Goal: Task Accomplishment & Management: Manage account settings

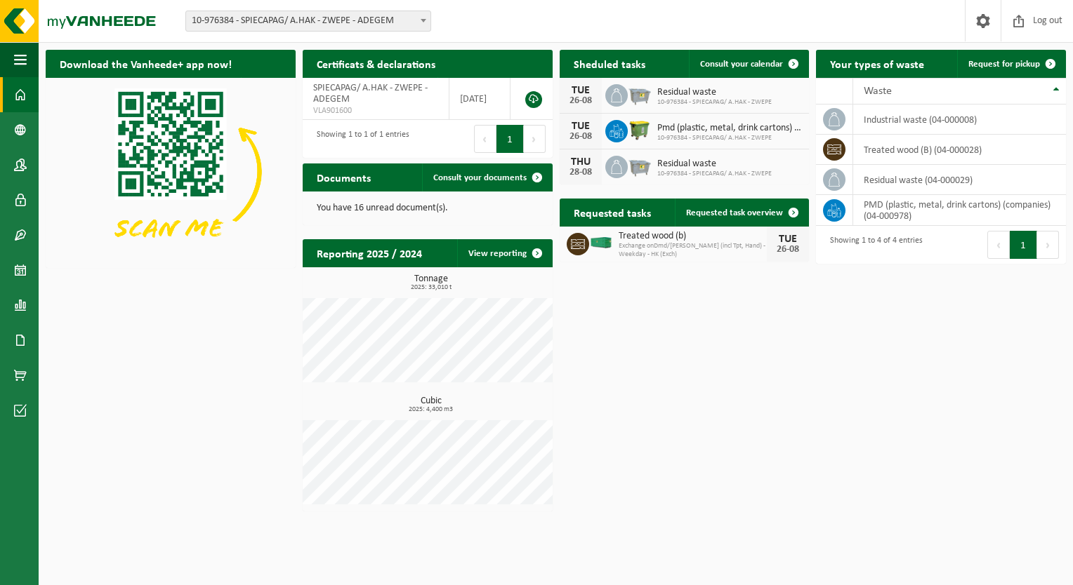
click at [595, 241] on img at bounding box center [601, 243] width 24 height 13
click at [792, 204] on span at bounding box center [793, 213] width 28 height 28
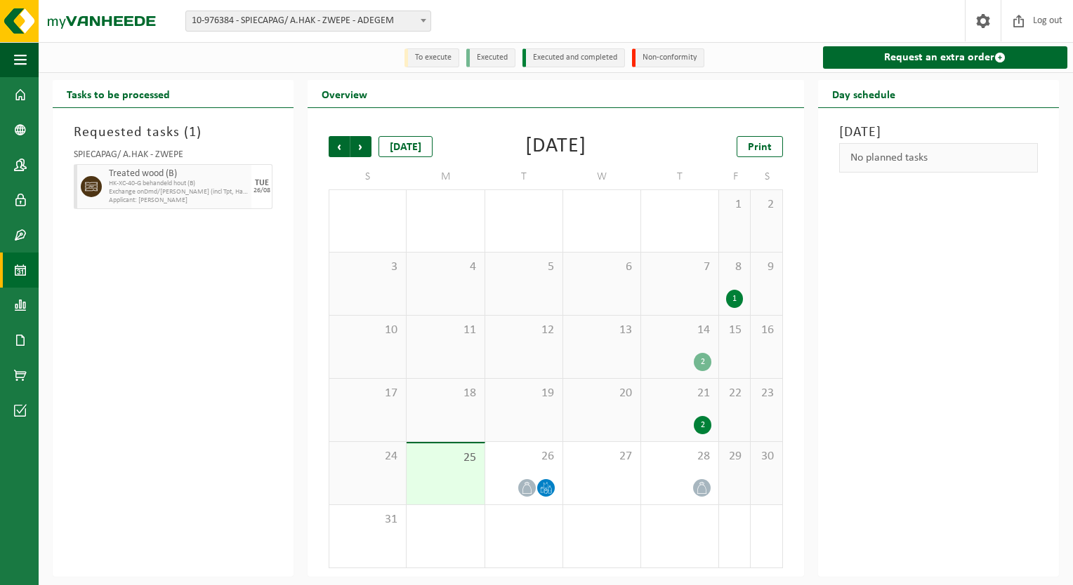
click at [174, 175] on span "Treated wood (B)" at bounding box center [178, 173] width 139 height 11
click at [453, 481] on div "25" at bounding box center [444, 474] width 77 height 61
click at [268, 258] on div "Requested tasks ( 1 ) SPIECAPAG/ A.HAK - ZWEPE Treated wood (B) HK-XC-40-G beha…" at bounding box center [173, 342] width 241 height 469
click at [22, 265] on span at bounding box center [20, 270] width 13 height 35
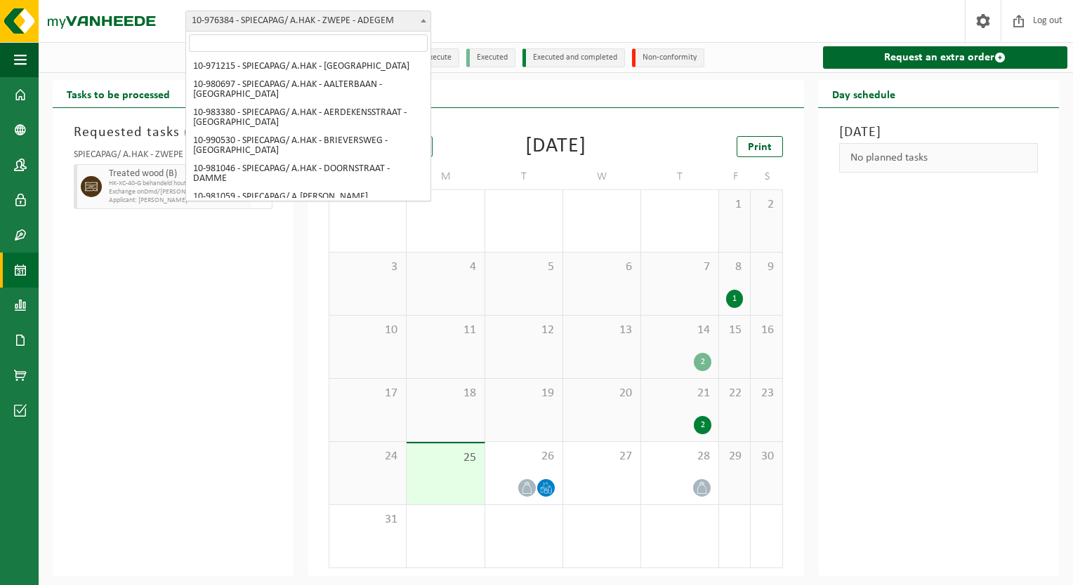
scroll to position [654, 0]
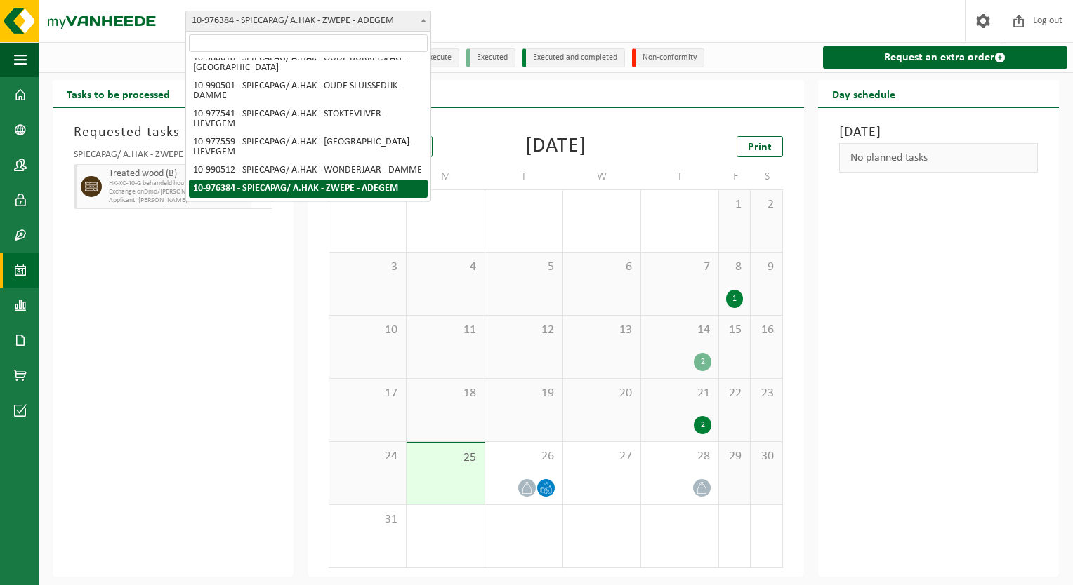
click at [363, 22] on span "10-976384 - SPIECAPAG/ A.HAK - ZWEPE - ADEGEM" at bounding box center [308, 21] width 244 height 20
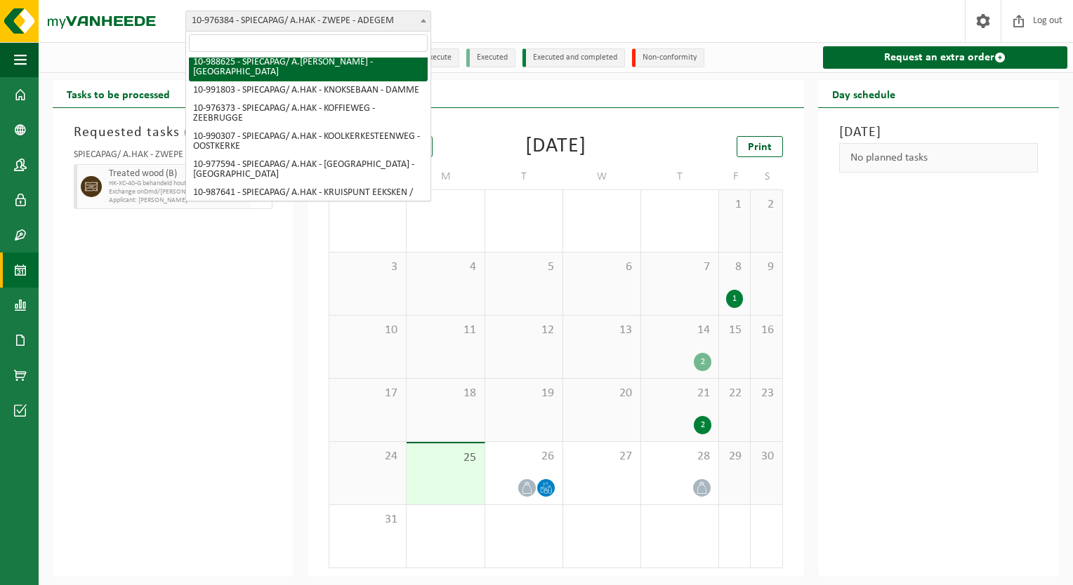
scroll to position [0, 0]
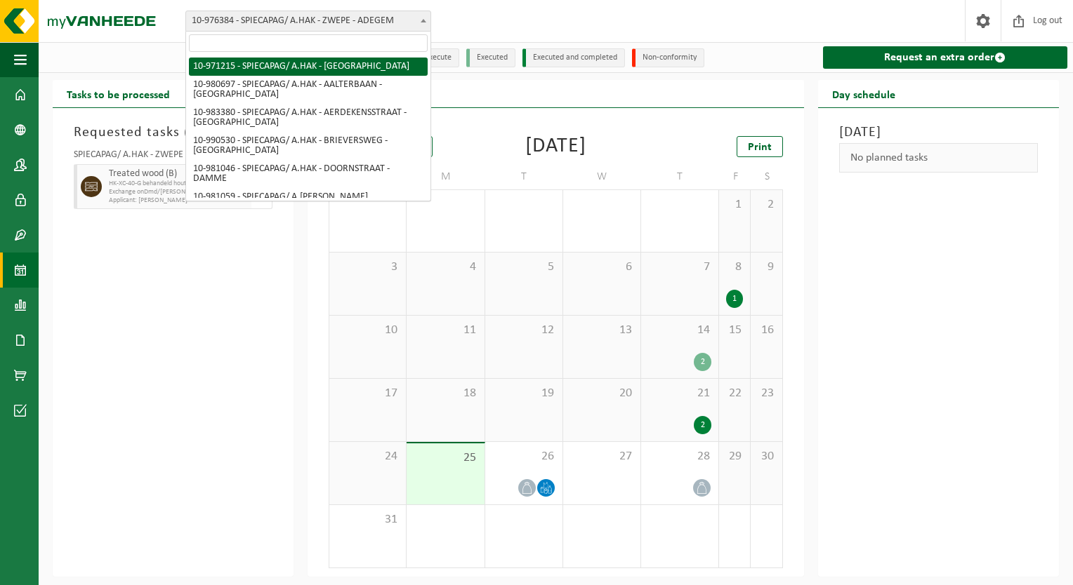
select select "155636"
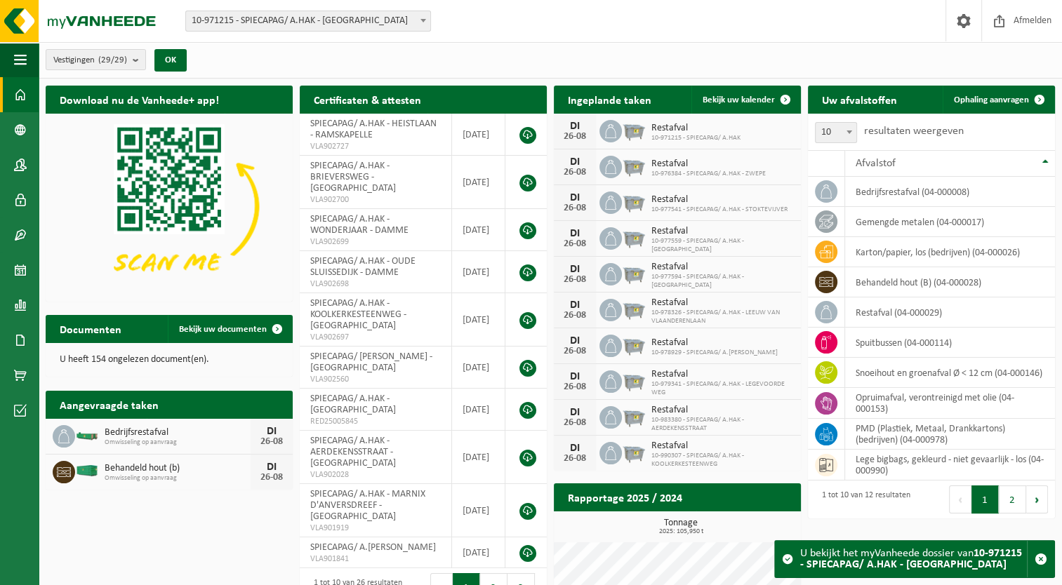
click at [146, 451] on div "Bedrijfsrestafval Omwisseling op aanvraag DI 26-08" at bounding box center [169, 437] width 247 height 36
click at [158, 484] on div "Behandeld hout (b) Omwisseling op aanvraag DI 26-08" at bounding box center [169, 472] width 247 height 35
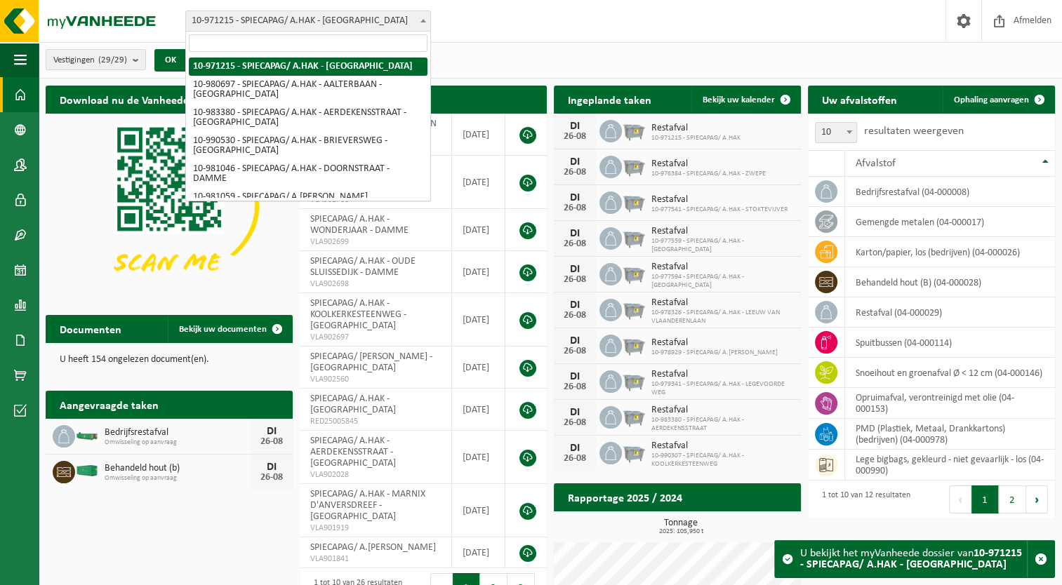
click at [396, 14] on span "10-971215 - SPIECAPAG/ A.HAK - [GEOGRAPHIC_DATA]" at bounding box center [308, 21] width 244 height 20
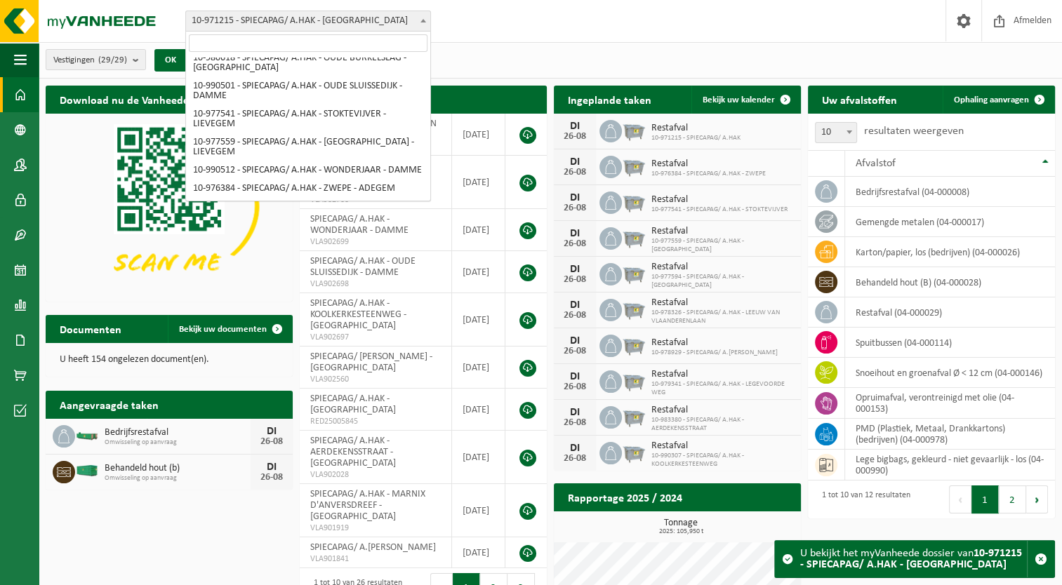
scroll to position [654, 0]
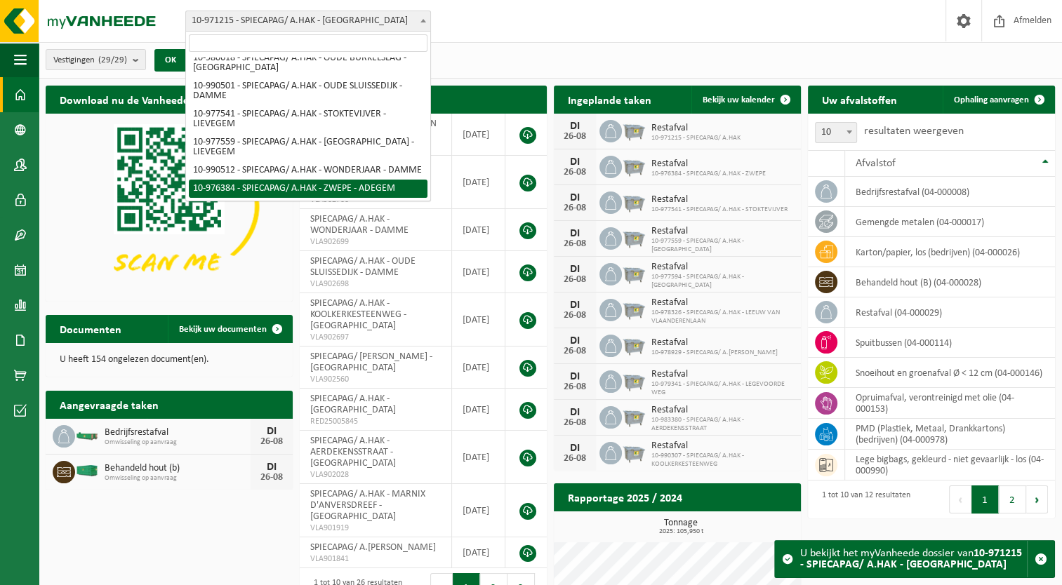
select select "158797"
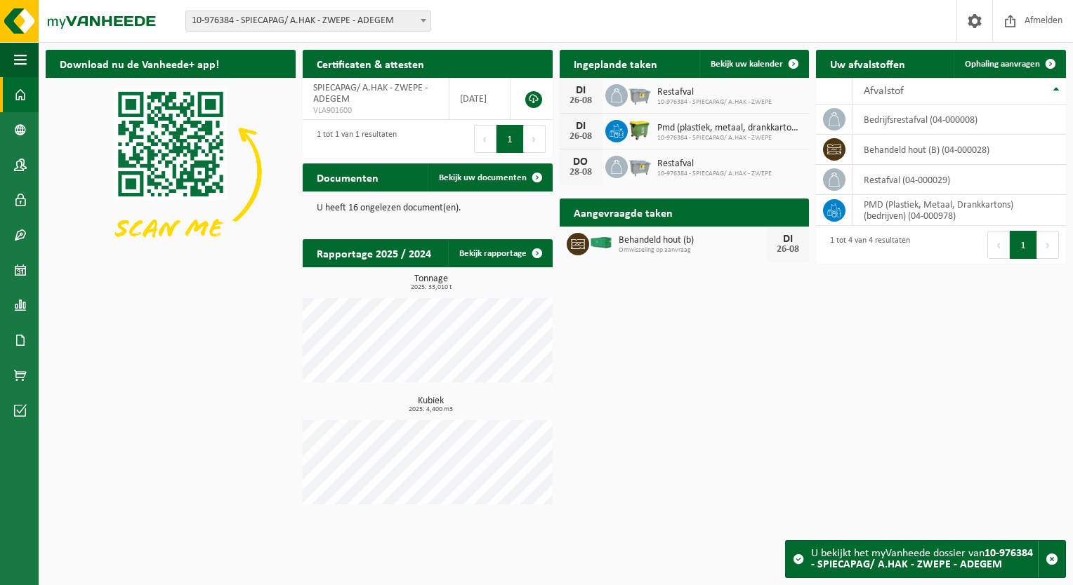
click at [790, 456] on div "Download nu de Vanheede+ app! Verberg Certificaten & attesten Bekijk uw certifi…" at bounding box center [555, 281] width 1027 height 476
click at [682, 231] on div "Behandeld hout (b) Omwisseling op aanvraag DI 26-08" at bounding box center [684, 244] width 250 height 35
drag, startPoint x: 625, startPoint y: 238, endPoint x: 683, endPoint y: 254, distance: 60.5
click at [683, 254] on div "Behandeld hout (b) Omwisseling op aanvraag" at bounding box center [689, 244] width 156 height 22
drag, startPoint x: 683, startPoint y: 254, endPoint x: 699, endPoint y: 251, distance: 16.4
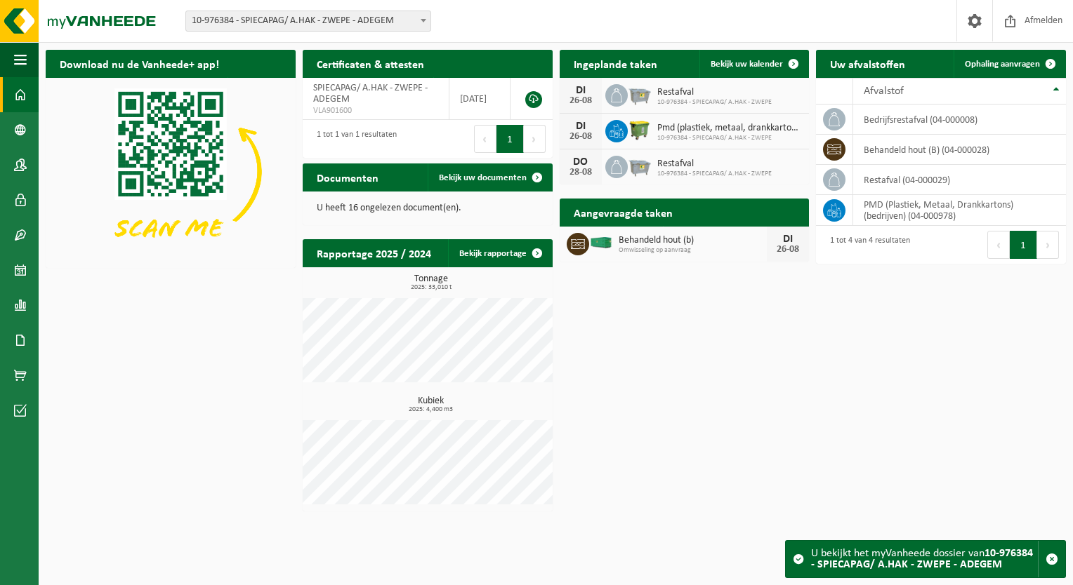
click at [699, 251] on span "Omwisseling op aanvraag" at bounding box center [692, 250] width 149 height 8
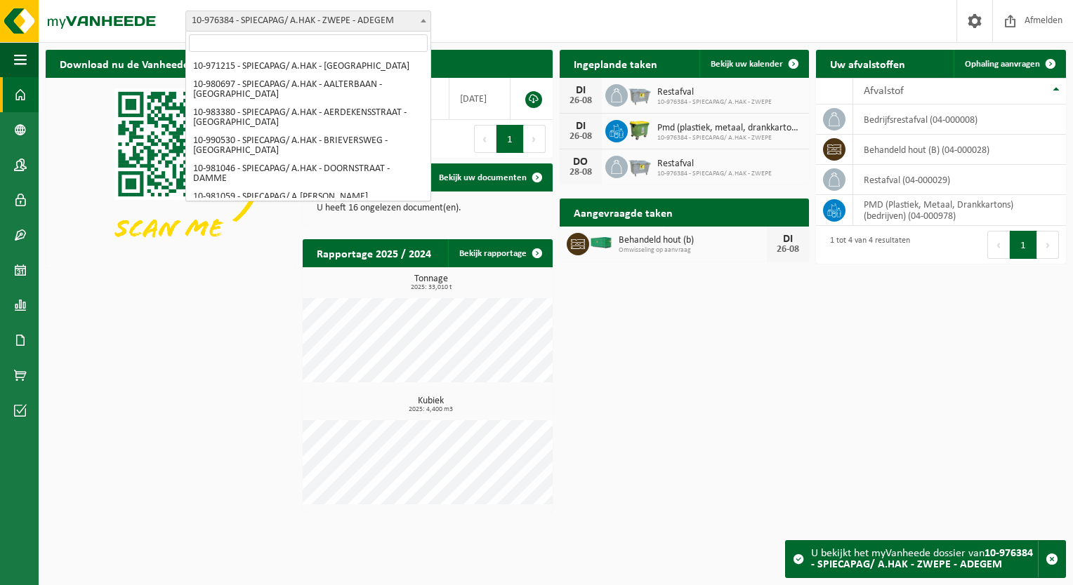
click at [323, 22] on span "10-976384 - SPIECAPAG/ A.HAK - ZWEPE - ADEGEM" at bounding box center [308, 21] width 244 height 20
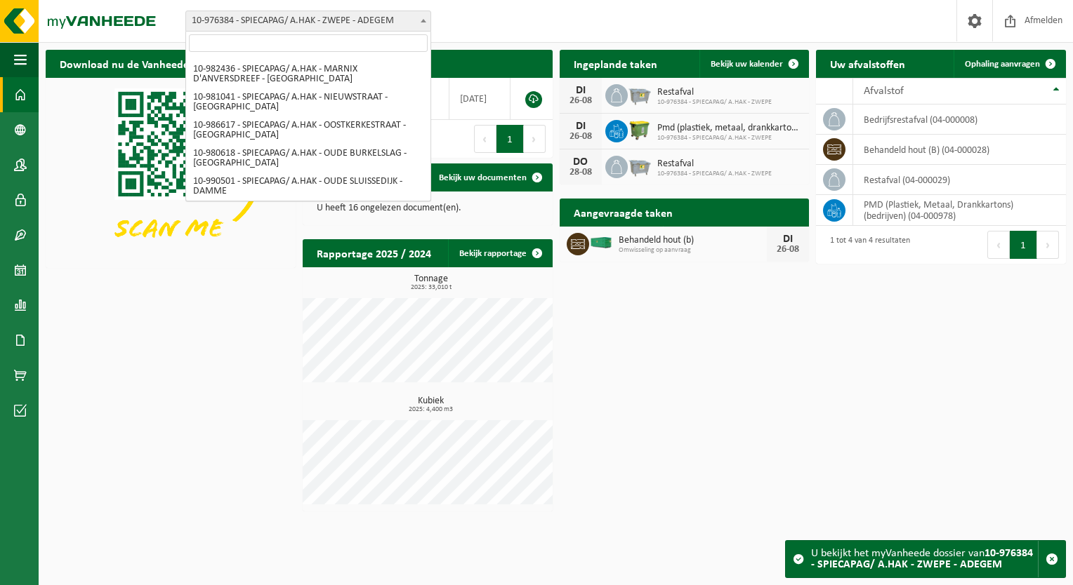
scroll to position [654, 0]
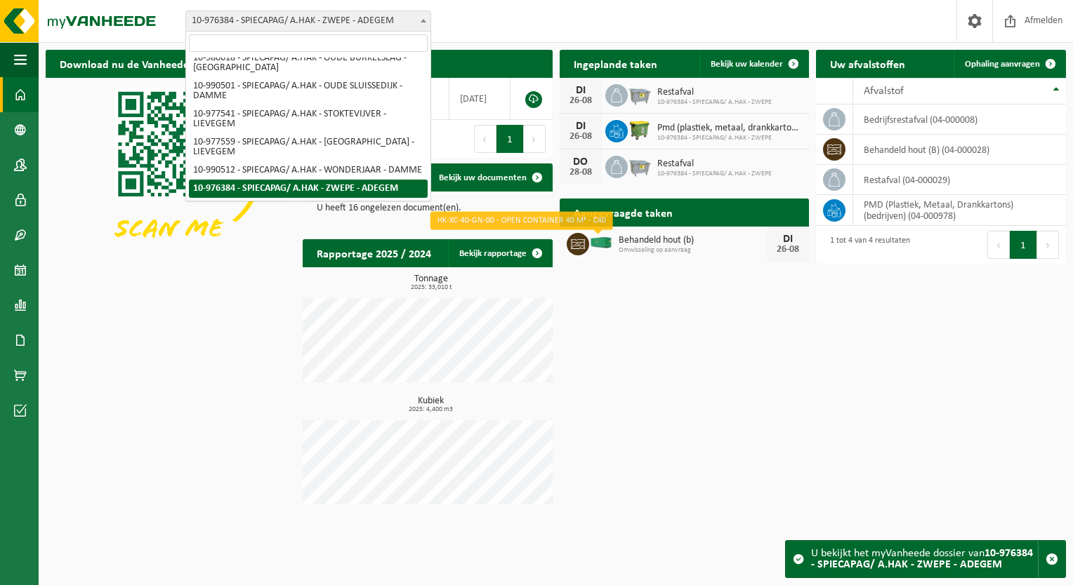
click at [615, 251] on div "Behandeld hout (b) Omwisseling op aanvraag" at bounding box center [689, 244] width 156 height 22
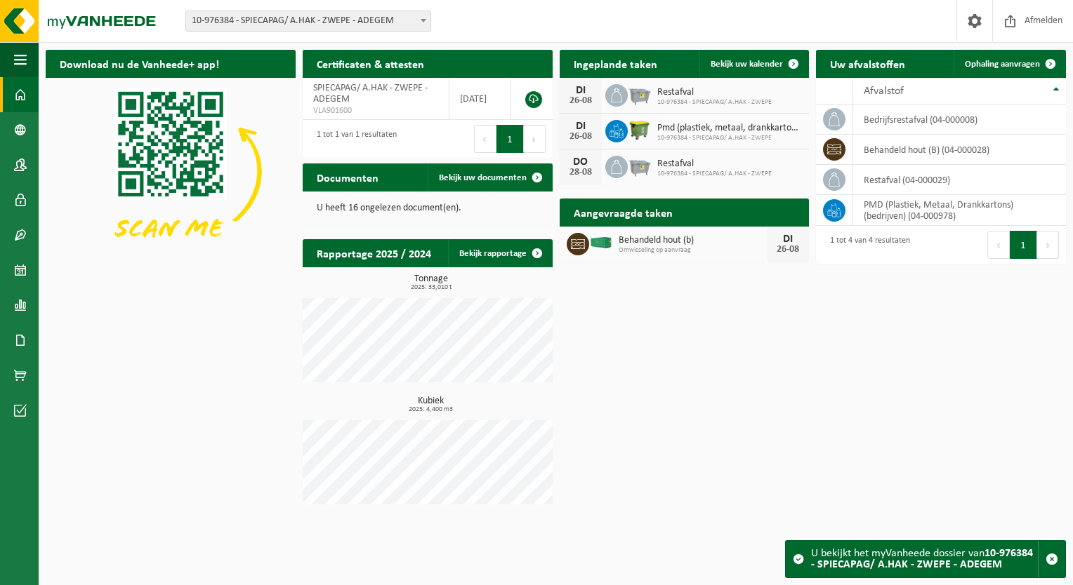
click at [596, 235] on div "Behandeld hout (b) Omwisseling op aanvraag DI 26-08" at bounding box center [684, 244] width 250 height 35
click at [606, 242] on img at bounding box center [601, 243] width 24 height 13
click at [755, 249] on span "Omwisseling op aanvraag" at bounding box center [692, 250] width 149 height 8
click at [686, 273] on div "Download nu de Vanheede+ app! Verberg Certificaten & attesten Bekijk uw certifi…" at bounding box center [555, 281] width 1027 height 476
click at [675, 240] on span "Behandeld hout (b)" at bounding box center [692, 240] width 149 height 11
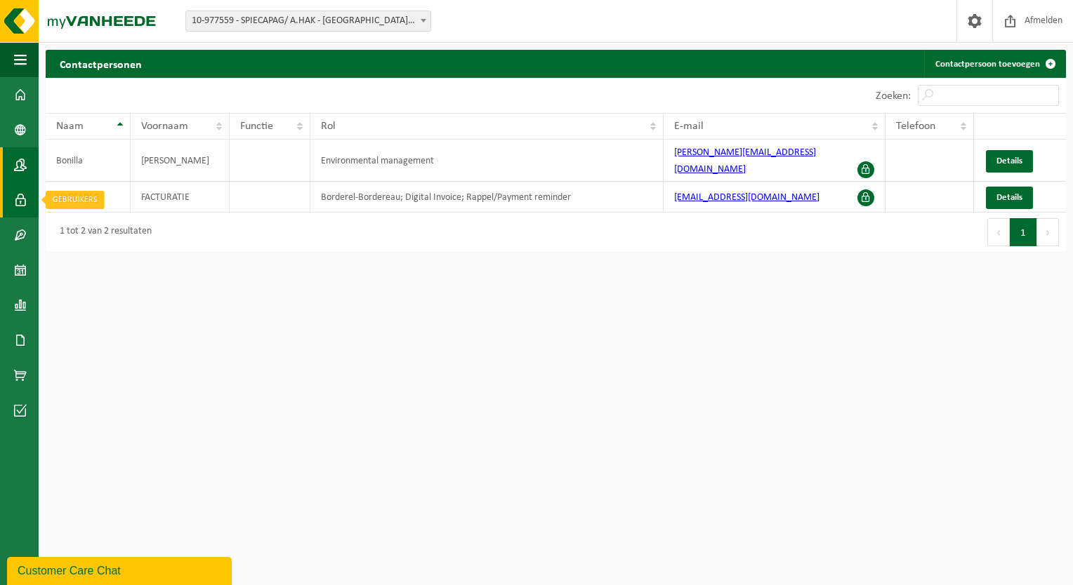
click at [30, 204] on link "Gebruikers" at bounding box center [19, 199] width 39 height 35
